Goal: Check status: Check status

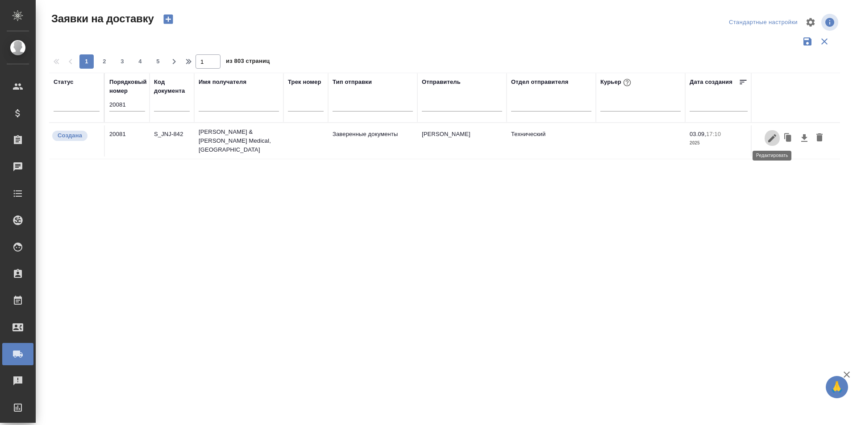
click at [772, 144] on button "button" at bounding box center [772, 138] width 15 height 17
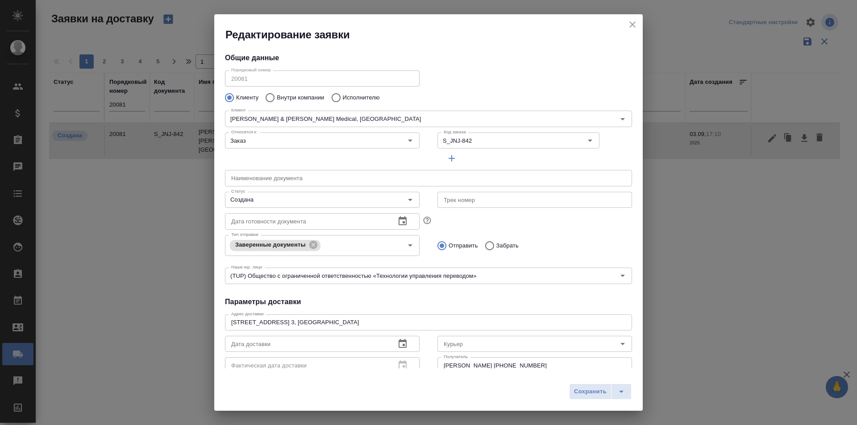
type input "Роголевич Владислав"
type input "+7 929 599 1747"
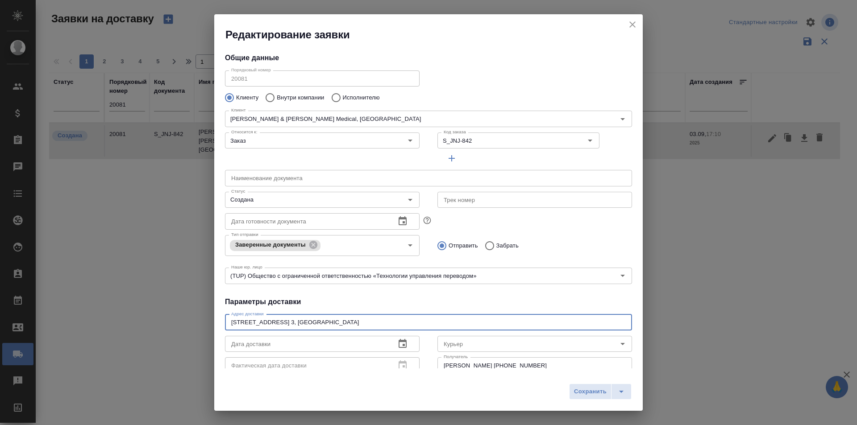
drag, startPoint x: 307, startPoint y: 321, endPoint x: 217, endPoint y: 321, distance: 89.3
click at [217, 321] on div "Общие данные Порядковый номер 20081 Порядковый номер Клиенту Внутри компании Ис…" at bounding box center [428, 205] width 429 height 327
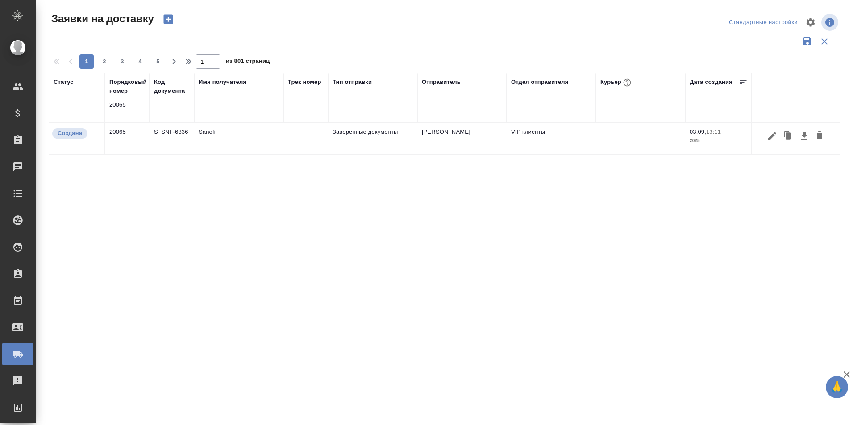
click at [130, 100] on input "20065" at bounding box center [127, 105] width 36 height 13
type input "20062"
click at [774, 138] on icon "button" at bounding box center [772, 136] width 11 height 11
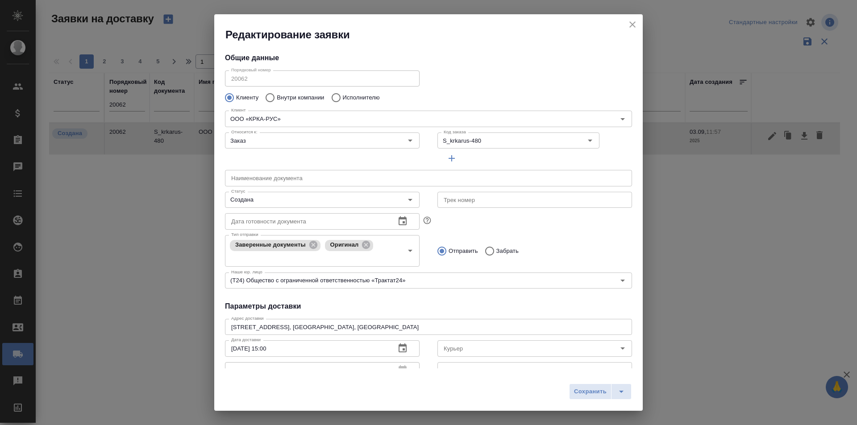
type input "Валеева Анна"
type input "+7-903-516-44-16"
type input "Звержановская Диана"
drag, startPoint x: 323, startPoint y: 330, endPoint x: 207, endPoint y: 324, distance: 116.2
click at [207, 325] on div "Редактирование заявки Общие данные Порядковый номер 20062 Порядковый номер Клие…" at bounding box center [428, 212] width 857 height 425
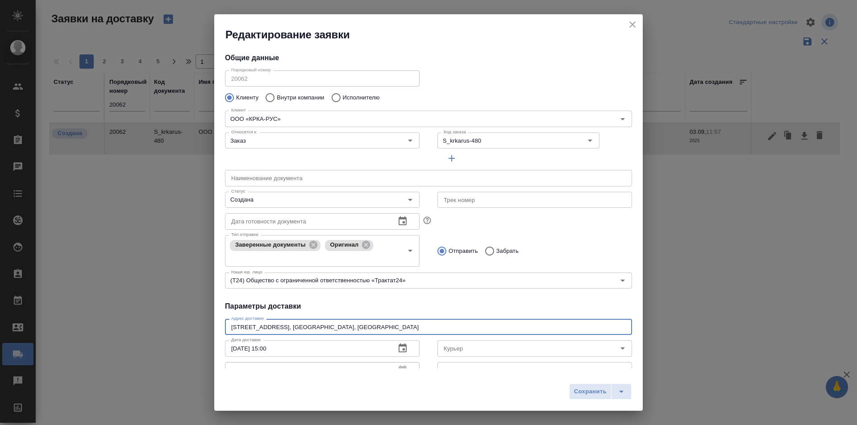
drag, startPoint x: 324, startPoint y: 326, endPoint x: 222, endPoint y: 327, distance: 102.2
click at [222, 327] on div "Общие данные Порядковый номер 20062 Порядковый номер Клиенту Внутри компании Ис…" at bounding box center [428, 205] width 429 height 327
